Goal: Task Accomplishment & Management: Use online tool/utility

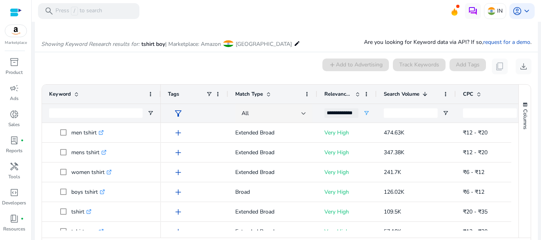
scroll to position [75, 0]
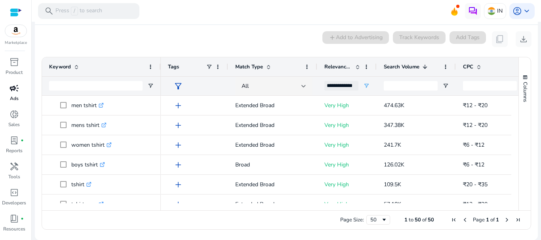
click at [13, 93] on span "campaign" at bounding box center [15, 89] width 10 height 10
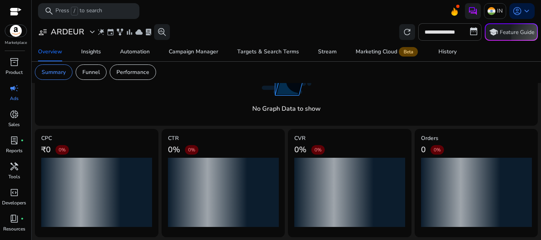
scroll to position [194, 0]
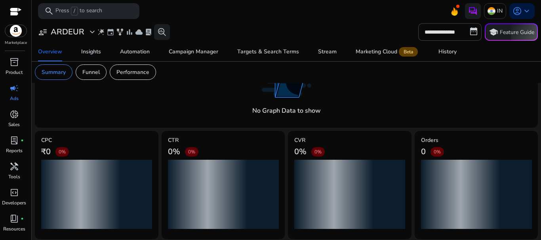
scroll to position [194, 0]
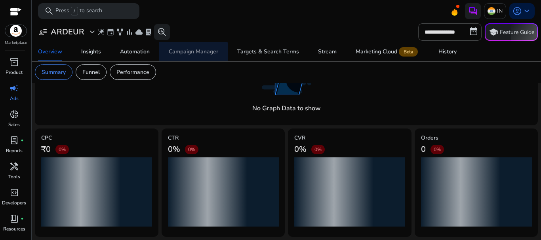
click at [190, 54] on div "Campaign Manager" at bounding box center [193, 52] width 49 height 6
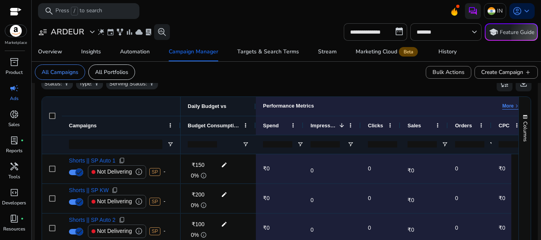
scroll to position [277, 0]
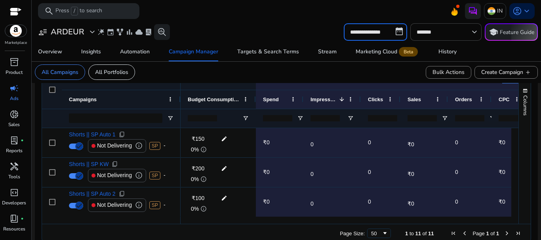
click at [388, 33] on input "**********" at bounding box center [375, 31] width 63 height 17
select select "*"
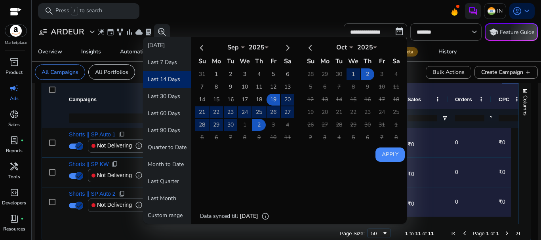
click at [271, 26] on div "**********" at bounding box center [286, 31] width 503 height 17
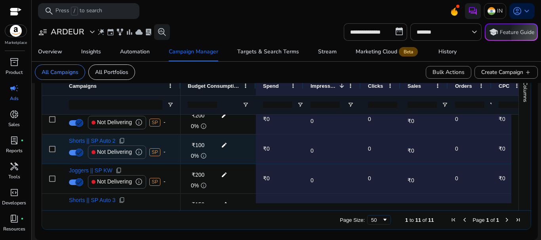
scroll to position [0, 0]
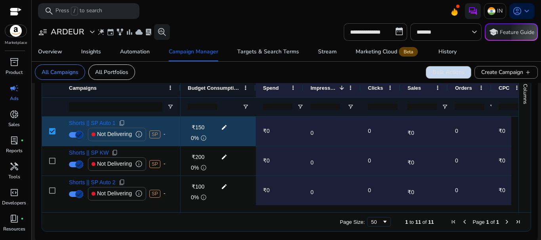
click at [443, 72] on span "Bulk Actions" at bounding box center [448, 72] width 32 height 8
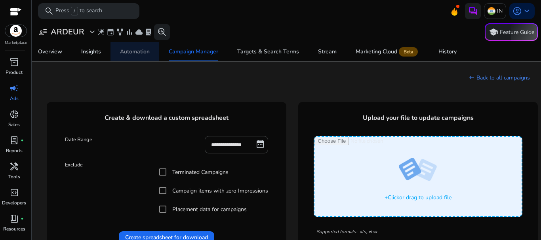
click at [149, 54] on div "Automation" at bounding box center [135, 52] width 30 height 6
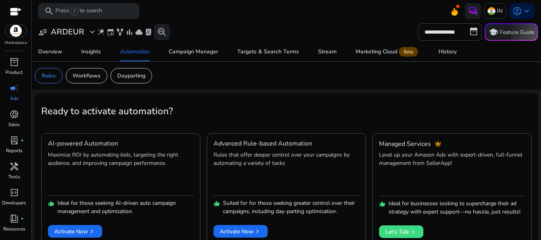
scroll to position [11, 0]
